Goal: Find specific page/section: Find specific page/section

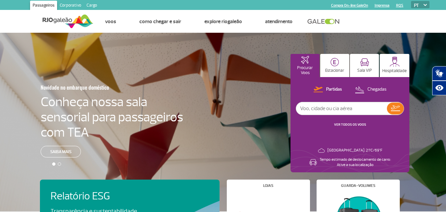
click at [88, 6] on link "Cargo" at bounding box center [92, 6] width 16 height 11
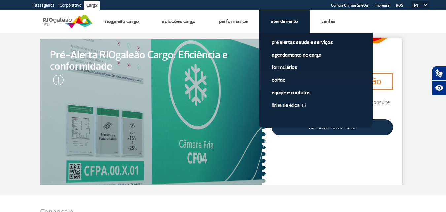
click at [287, 54] on link "Agendamento de Carga" at bounding box center [316, 54] width 88 height 7
